Goal: Navigation & Orientation: Find specific page/section

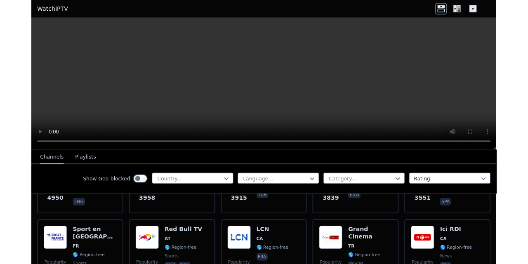
scroll to position [230, 0]
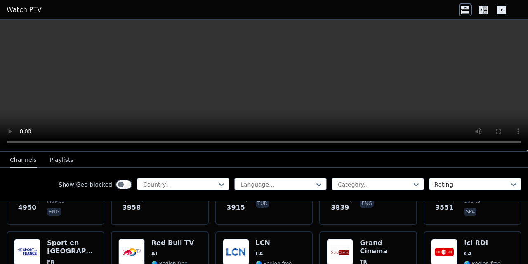
click at [502, 11] on icon at bounding box center [501, 10] width 8 height 8
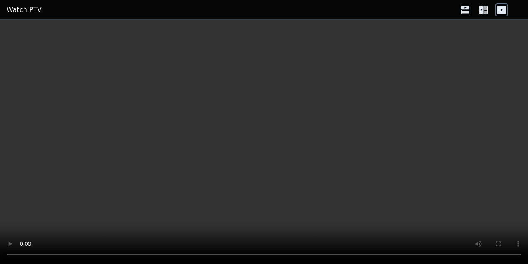
click at [498, 8] on icon at bounding box center [501, 10] width 8 height 8
click at [462, 10] on icon at bounding box center [464, 9] width 13 height 13
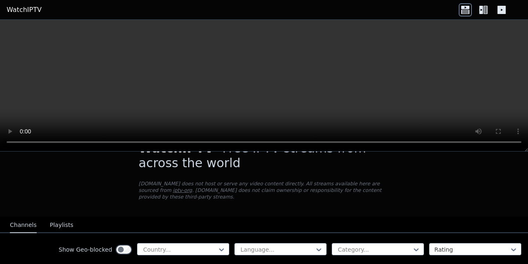
click at [59, 219] on button "Playlists" at bounding box center [61, 226] width 23 height 16
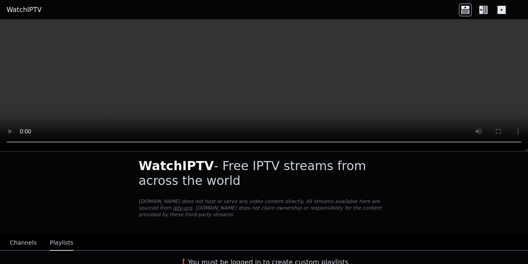
scroll to position [6, 0]
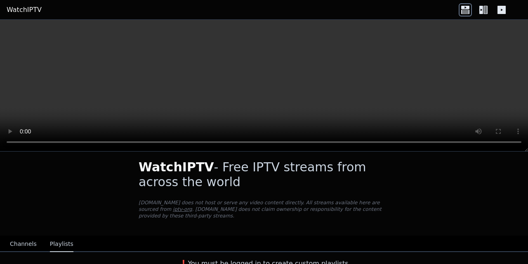
click at [319, 259] on h3 "❗️You must be logged in to create custom playlists" at bounding box center [263, 264] width 277 height 10
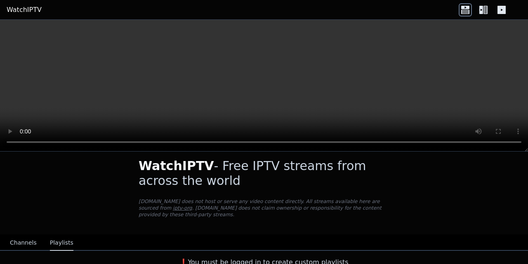
scroll to position [6, 0]
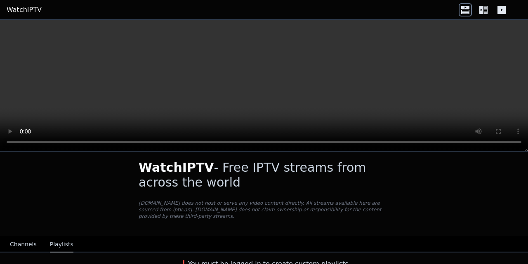
click at [293, 259] on h3 "❗️You must be logged in to create custom playlists" at bounding box center [263, 264] width 277 height 10
click at [298, 259] on h3 "❗️You must be logged in to create custom playlists" at bounding box center [263, 264] width 277 height 10
click at [298, 253] on div "❗️You must be logged in to create custom playlists" at bounding box center [263, 261] width 277 height 16
click at [300, 253] on div "❗️You must be logged in to create custom playlists" at bounding box center [263, 261] width 277 height 16
click at [302, 253] on div "❗️You must be logged in to create custom playlists" at bounding box center [263, 261] width 277 height 16
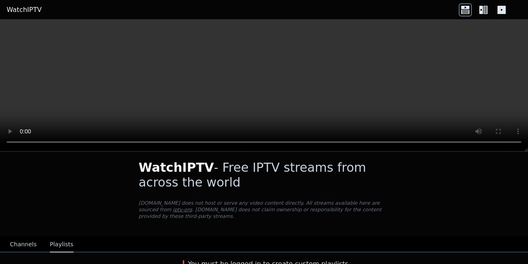
click at [303, 259] on h3 "❗️You must be logged in to create custom playlists" at bounding box center [263, 264] width 277 height 10
click at [305, 259] on h3 "❗️You must be logged in to create custom playlists" at bounding box center [263, 264] width 277 height 10
click at [26, 237] on button "Channels" at bounding box center [23, 245] width 27 height 16
